Goal: Book appointment/travel/reservation

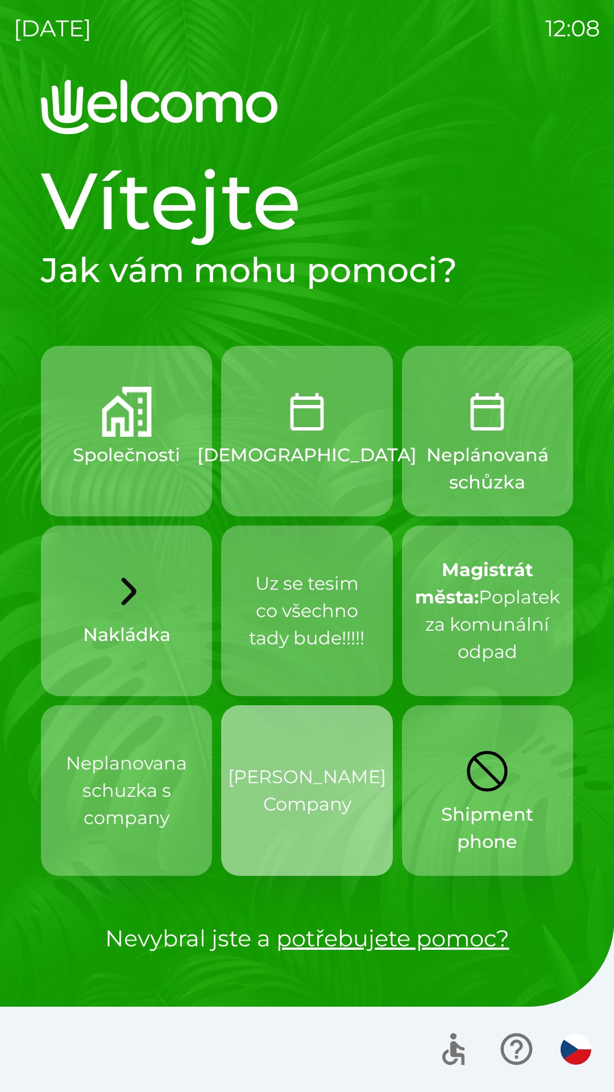
click at [300, 787] on p "[PERSON_NAME] Company" at bounding box center [307, 790] width 158 height 55
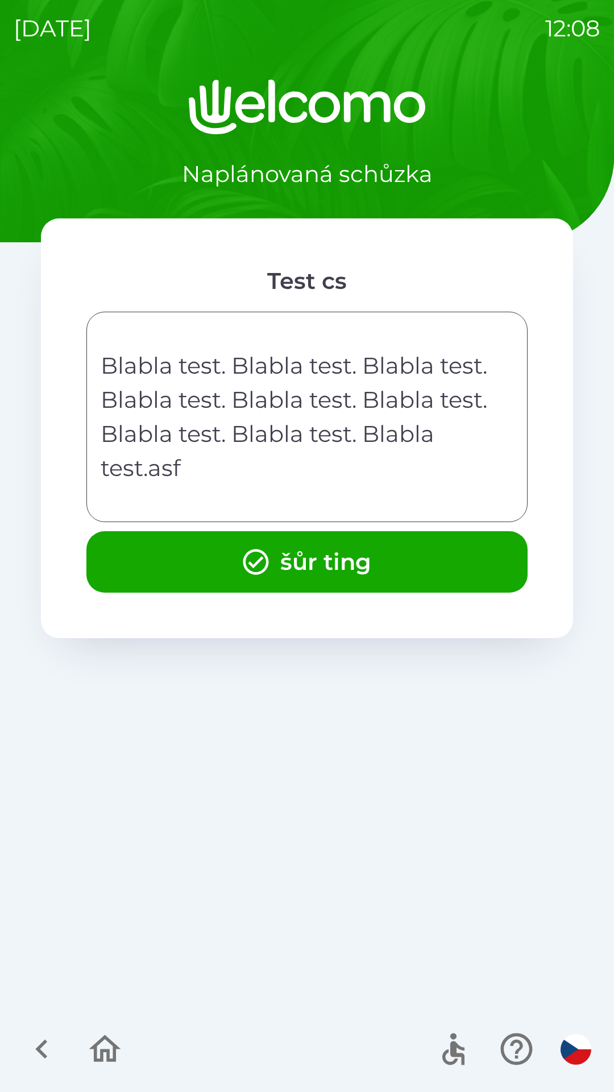
click at [114, 532] on button "šůr ting" at bounding box center [306, 561] width 441 height 61
